Goal: Use online tool/utility: Utilize a website feature to perform a specific function

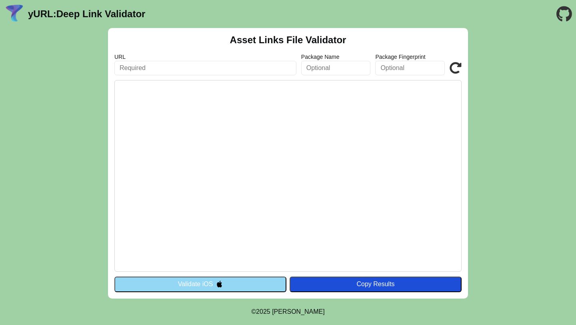
click at [143, 64] on input "text" at bounding box center [205, 68] width 182 height 14
paste input "[ { "pathPattern": [ { "path": "/berlin/*" } ], "relation": [ "delegate_permiss…"
type input "[ { "pathPattern": [ { "path": "/berlin/*" } ], "relation": [ "delegate_permiss…"
click at [233, 64] on input "text" at bounding box center [205, 68] width 182 height 14
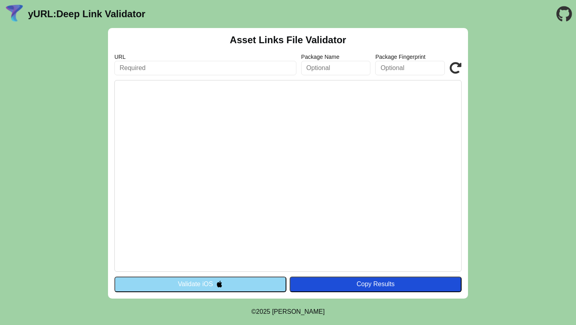
paste input "[URL][DOMAIN_NAME]"
type input "[URL][DOMAIN_NAME]"
click at [454, 67] on icon at bounding box center [455, 68] width 12 height 12
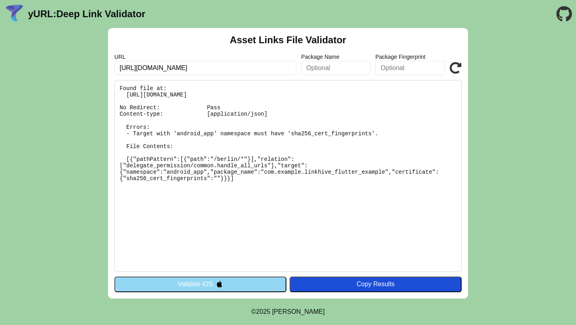
click at [208, 282] on button "Validate iOS" at bounding box center [200, 283] width 172 height 15
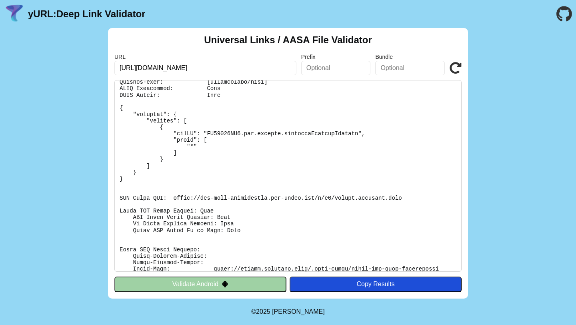
scroll to position [32, 0]
click at [210, 283] on button "Validate Android" at bounding box center [200, 283] width 172 height 15
